Goal: Task Accomplishment & Management: Complete application form

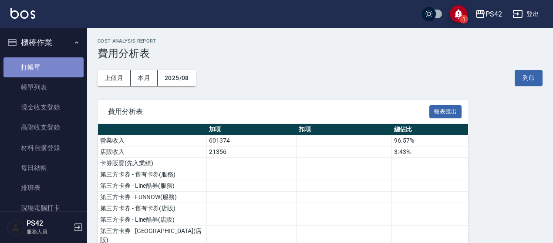
click at [50, 67] on link "打帳單" at bounding box center [43, 67] width 80 height 20
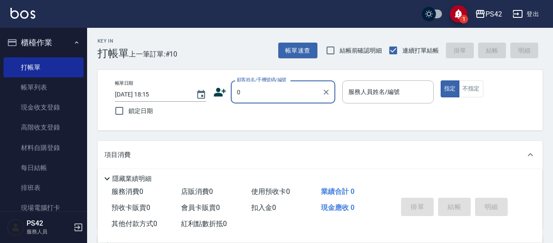
type input "無名字/01/null"
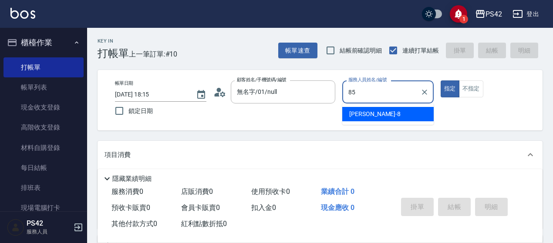
type input "85"
click at [441, 81] on button "指定" at bounding box center [450, 89] width 19 height 17
type button "true"
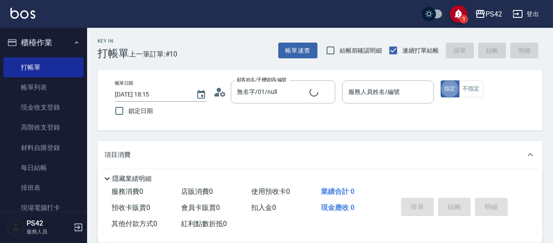
type input "無名字/0/null"
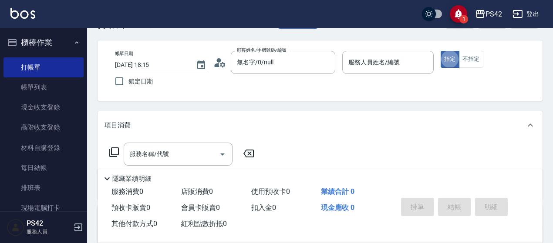
scroll to position [44, 0]
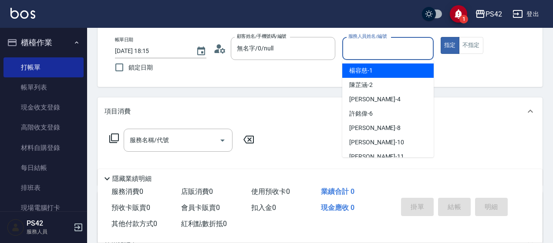
click at [393, 51] on input "服務人員姓名/編號" at bounding box center [388, 48] width 84 height 15
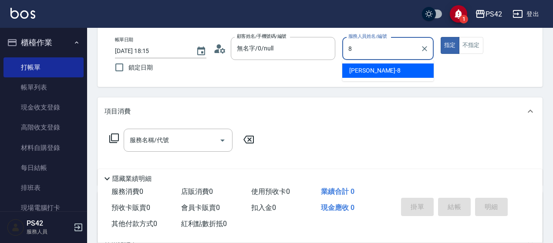
type input "[PERSON_NAME]-8"
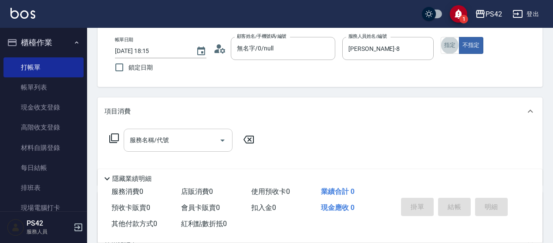
click at [145, 141] on input "服務名稱/代號" at bounding box center [172, 140] width 88 height 15
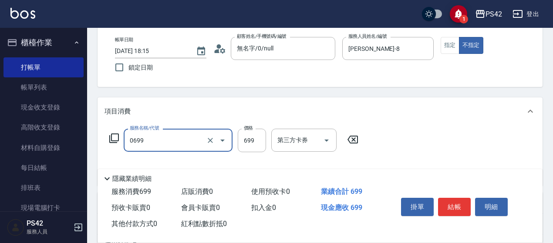
type input "精油SPA(0699)"
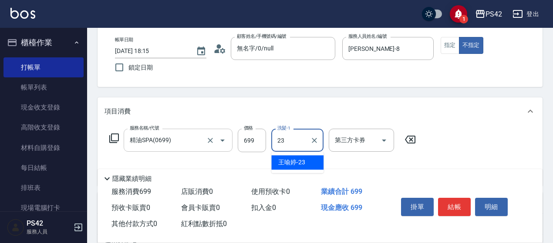
type input "[PERSON_NAME]-23"
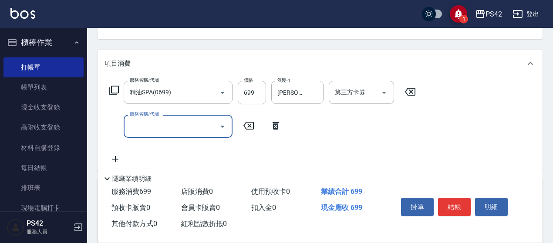
scroll to position [131, 0]
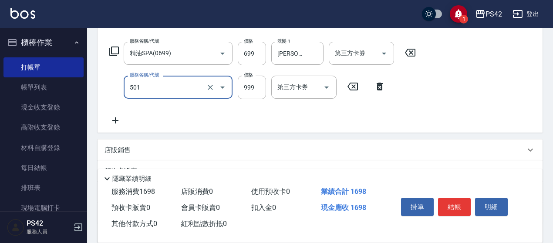
type input "染髮(501)"
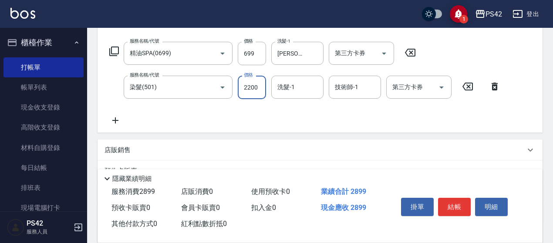
type input "2200"
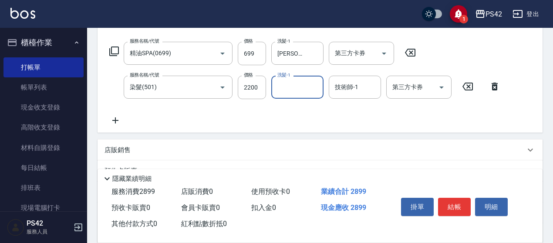
type input "3"
type input "[PERSON_NAME]-23"
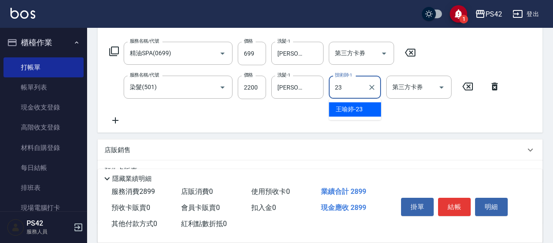
type input "[PERSON_NAME]-23"
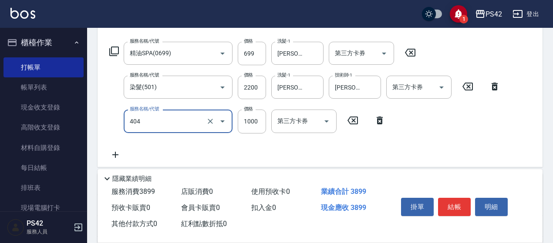
type input "1000護(404)"
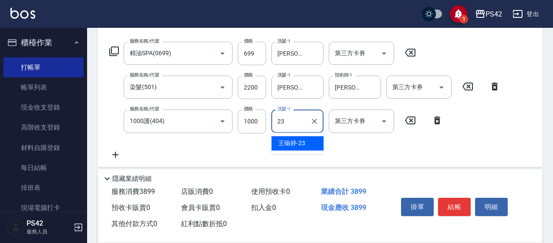
type input "[PERSON_NAME]-23"
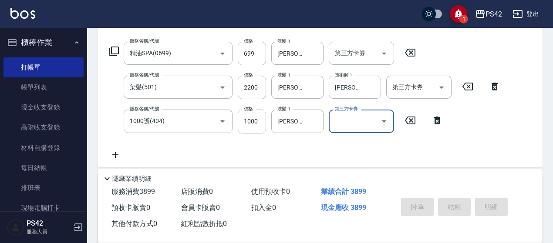
type input "[DATE] 18:16"
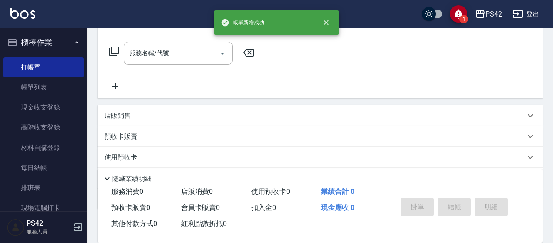
scroll to position [0, 0]
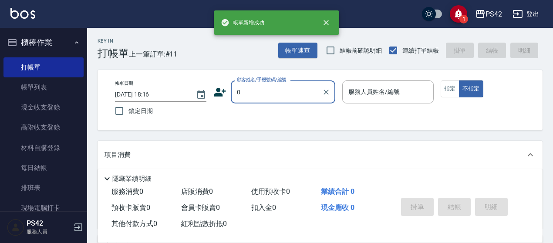
type input "無名字/01/null"
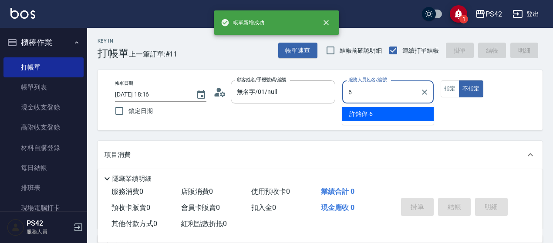
type input "[PERSON_NAME]-6"
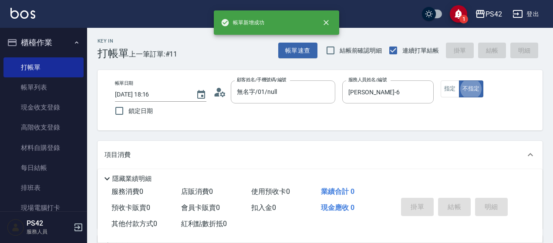
type button "false"
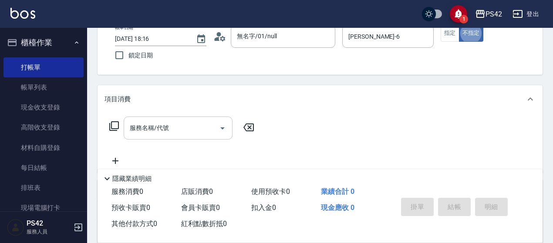
scroll to position [87, 0]
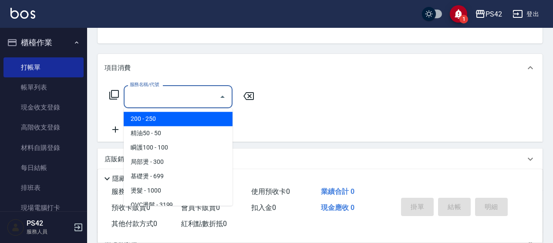
click at [196, 98] on input "服務名稱/代號" at bounding box center [172, 96] width 88 height 15
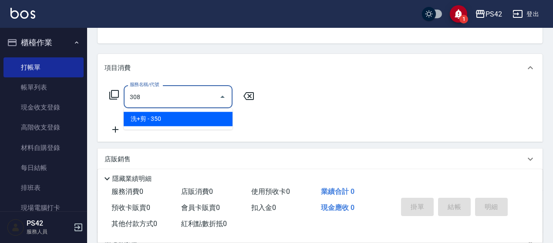
type input "洗+剪(308)"
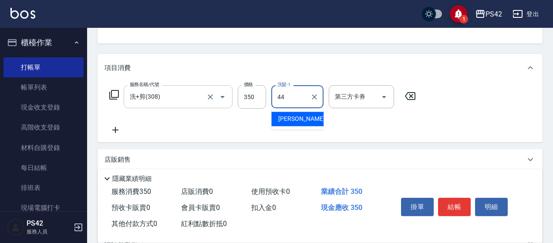
type input "[PERSON_NAME]-44"
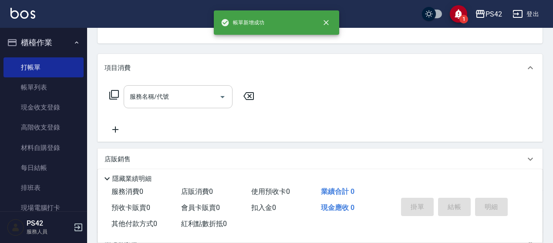
scroll to position [84, 0]
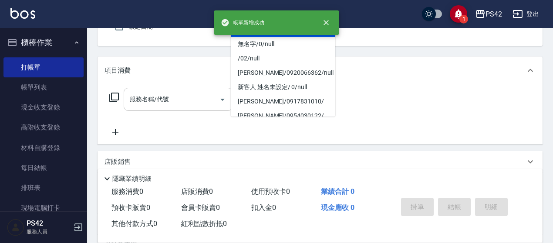
type input "無名字/01/null"
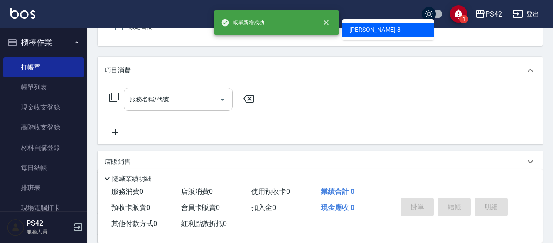
type input "[PERSON_NAME]-8"
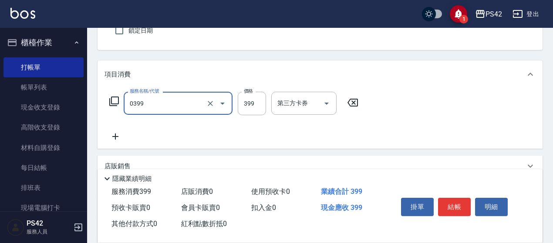
type input "海鹽399(0399)"
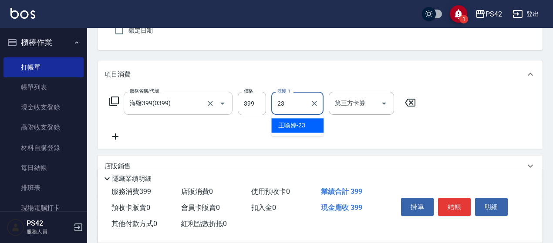
type input "[PERSON_NAME]-23"
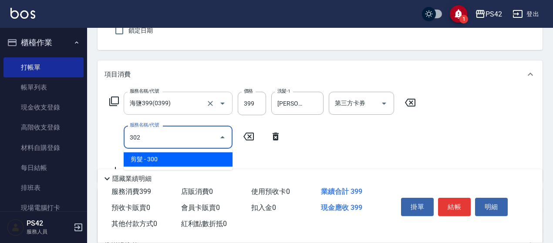
type input "剪髮(302)"
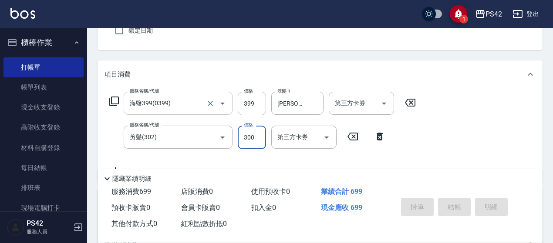
type input "[DATE] 18:17"
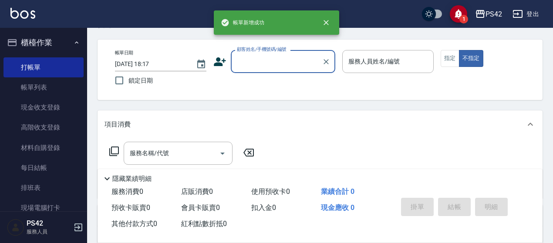
scroll to position [0, 0]
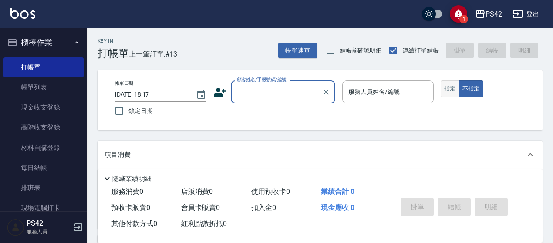
click at [450, 84] on button "指定" at bounding box center [450, 89] width 19 height 17
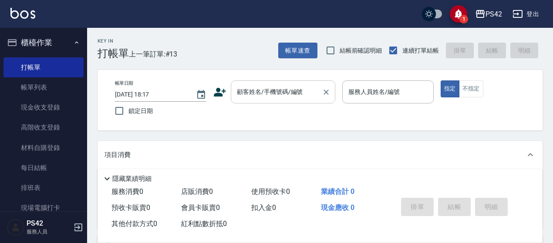
click at [270, 86] on input "顧客姓名/手機號碼/編號" at bounding box center [277, 91] width 84 height 15
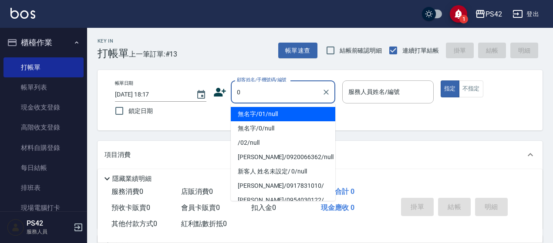
type input "無名字/01/null"
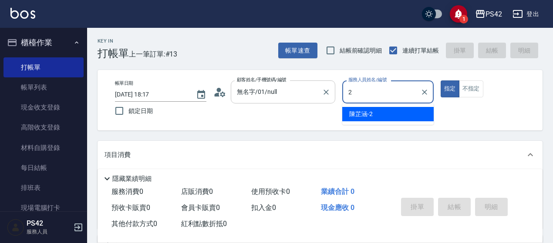
type input "[PERSON_NAME]-2"
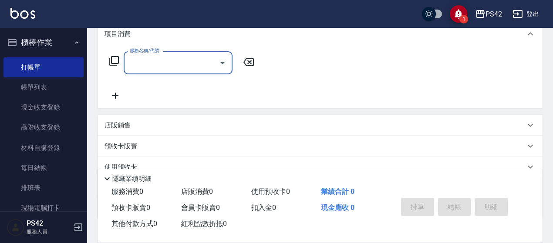
scroll to position [131, 0]
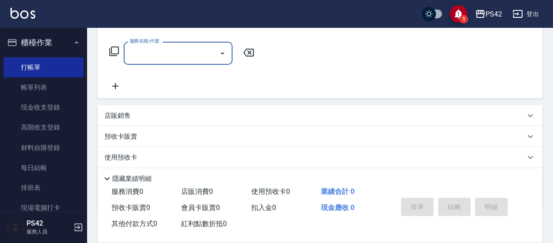
click at [139, 58] on input "服務名稱/代號" at bounding box center [172, 53] width 88 height 15
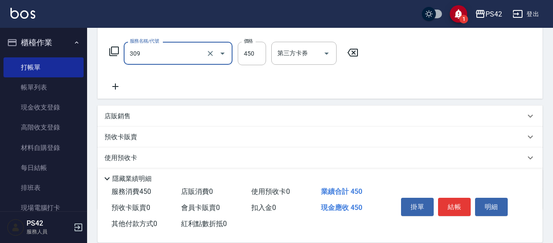
type input "洗+剪(309)"
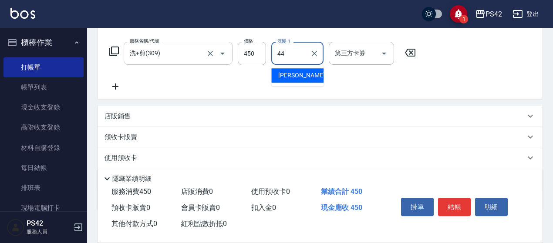
type input "[PERSON_NAME]-44"
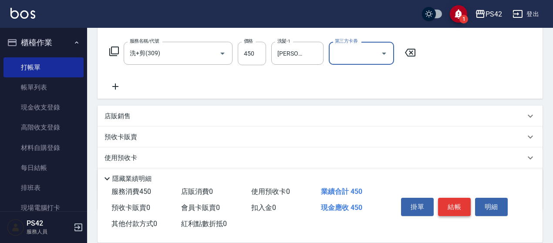
click at [452, 199] on button "結帳" at bounding box center [454, 207] width 33 height 18
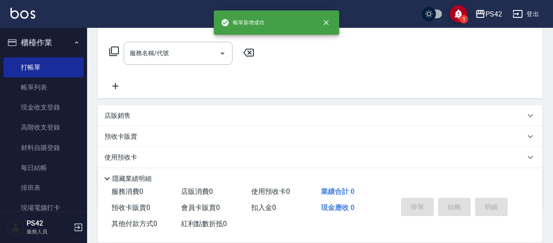
scroll to position [0, 0]
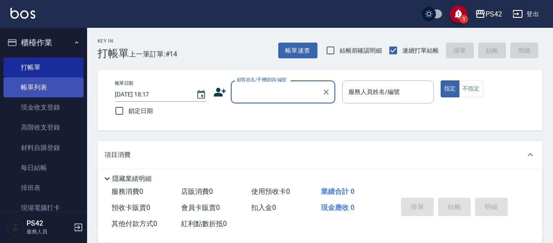
click at [31, 81] on link "帳單列表" at bounding box center [43, 87] width 80 height 20
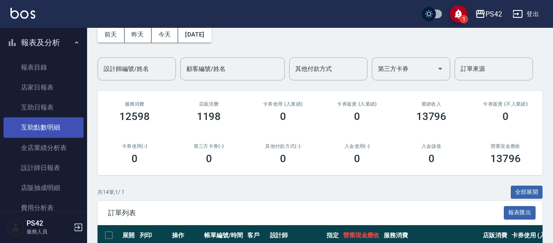
scroll to position [218, 0]
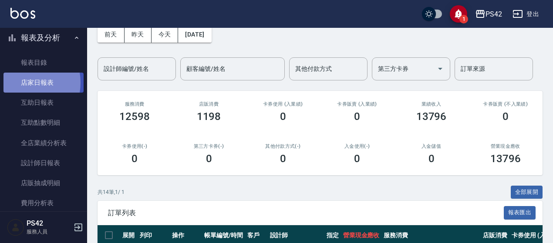
click at [22, 83] on link "店家日報表" at bounding box center [43, 83] width 80 height 20
